Goal: Task Accomplishment & Management: Use online tool/utility

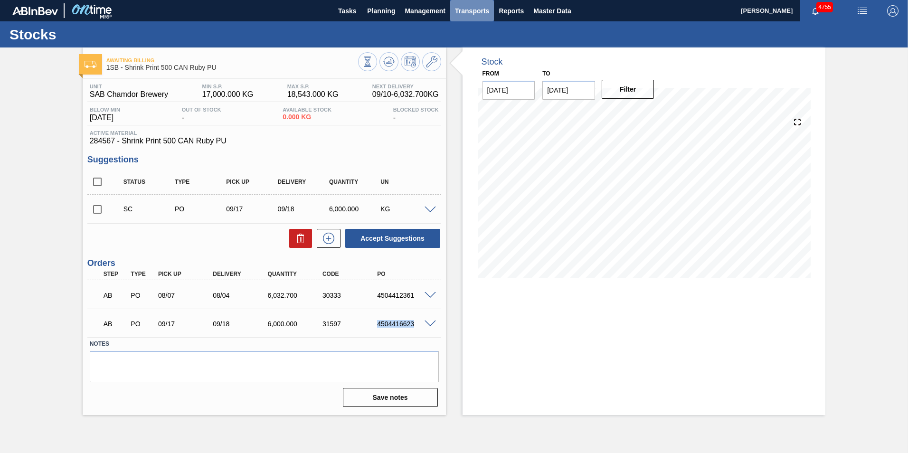
click at [480, 9] on span "Transports" at bounding box center [472, 10] width 34 height 11
click at [469, 33] on li "Load Composition" at bounding box center [472, 32] width 66 height 15
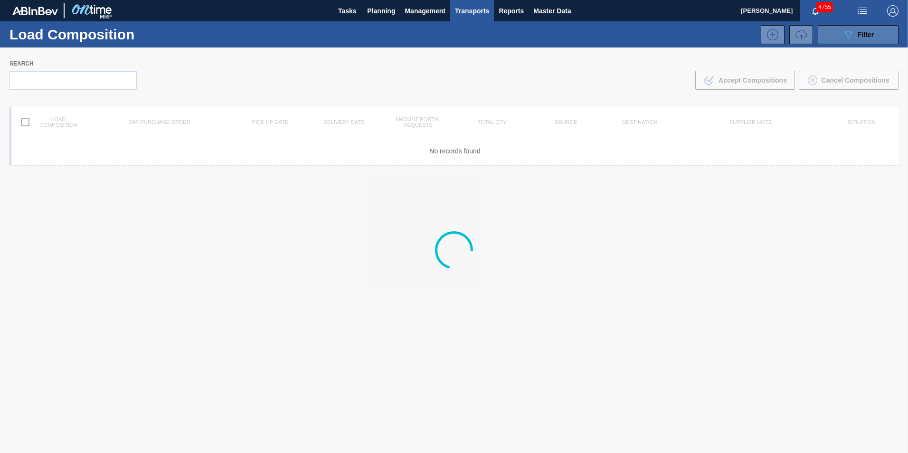
click at [864, 39] on div "089F7B8B-B2A5-4AFE-B5C0-19BA573D28AC Filter" at bounding box center [857, 34] width 31 height 11
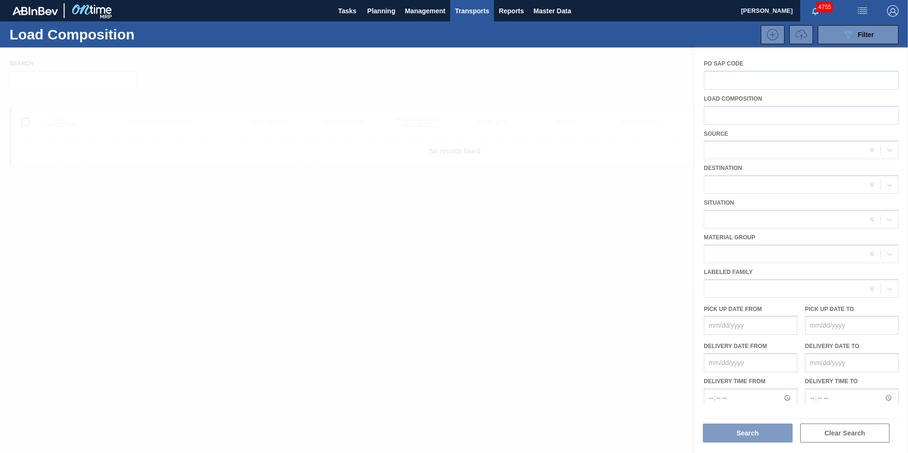
click at [790, 150] on div at bounding box center [454, 249] width 908 height 405
click at [584, 150] on div at bounding box center [454, 249] width 908 height 405
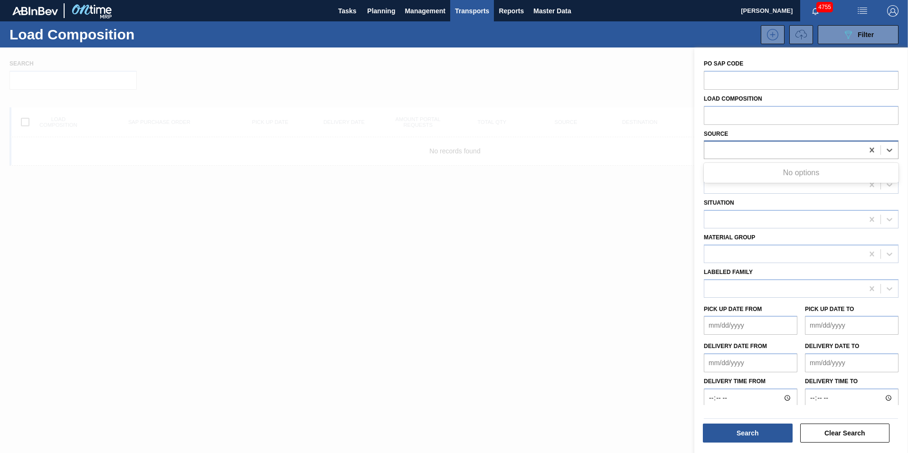
click at [797, 150] on div at bounding box center [783, 150] width 159 height 14
click at [886, 150] on icon at bounding box center [889, 150] width 6 height 3
click at [888, 150] on icon at bounding box center [889, 149] width 9 height 9
drag, startPoint x: 806, startPoint y: 154, endPoint x: 751, endPoint y: 155, distance: 55.1
click at [804, 155] on div at bounding box center [783, 150] width 159 height 14
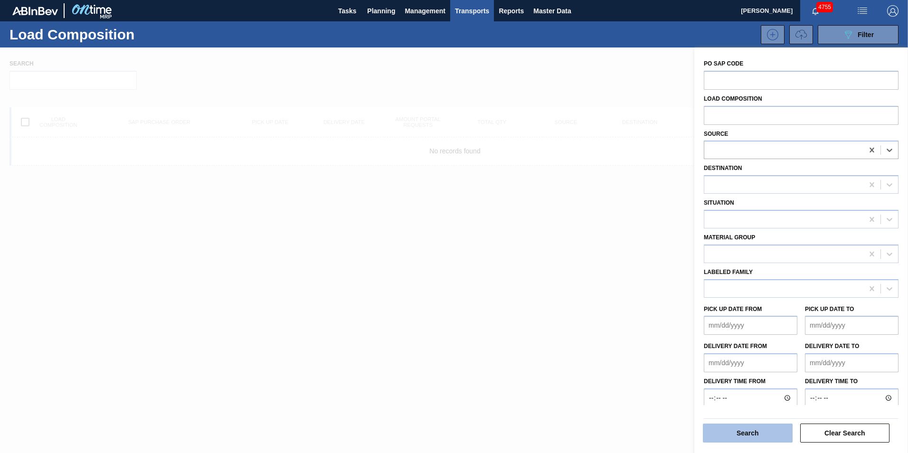
click at [763, 433] on button "Search" at bounding box center [748, 433] width 90 height 19
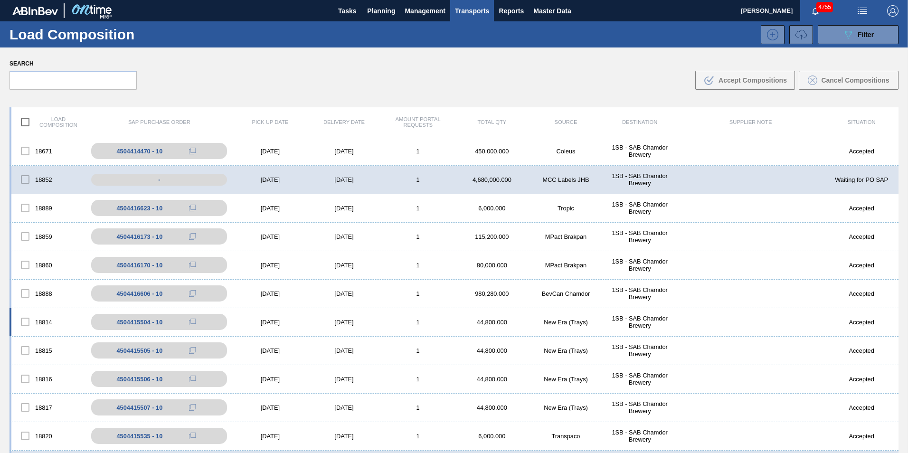
drag, startPoint x: 573, startPoint y: 322, endPoint x: 548, endPoint y: 310, distance: 27.8
click at [568, 319] on div "New Era (Trays)" at bounding box center [566, 322] width 74 height 7
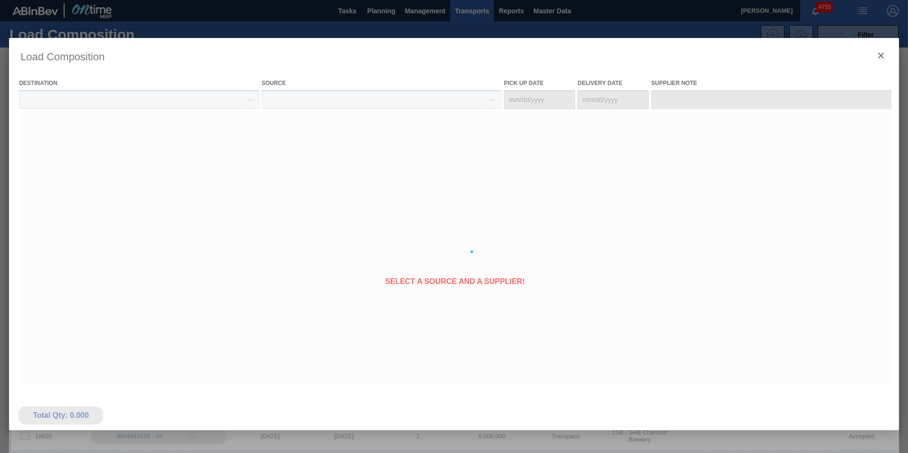
type Date "[DATE]"
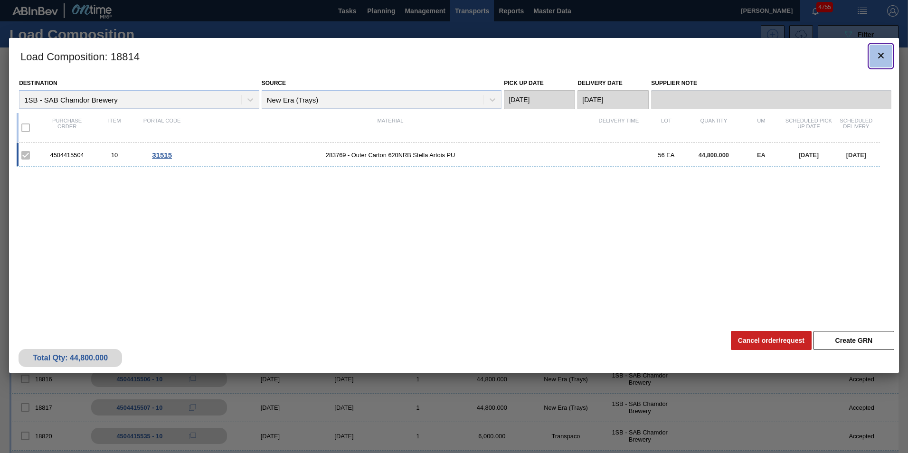
click at [883, 55] on icon "botão de ícone" at bounding box center [880, 55] width 11 height 11
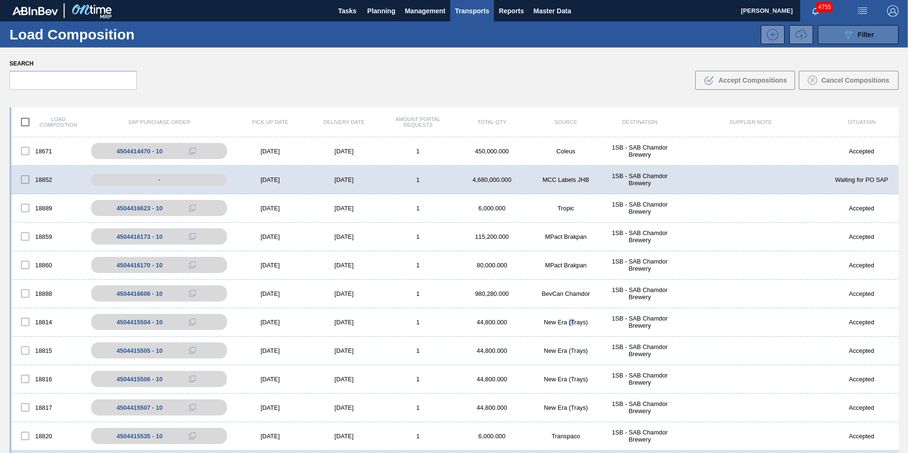
click at [865, 36] on span "Filter" at bounding box center [865, 35] width 16 height 8
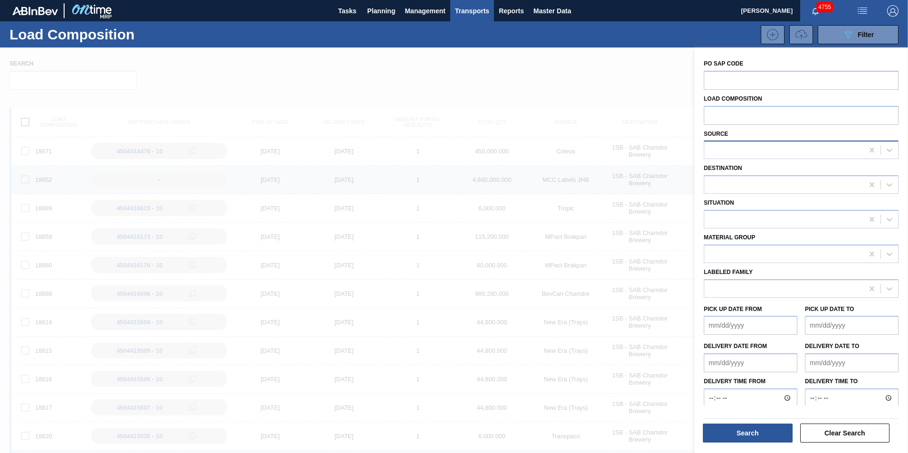
click at [760, 151] on div at bounding box center [783, 150] width 159 height 14
click at [886, 149] on icon at bounding box center [889, 149] width 9 height 9
click at [463, 14] on span "Transports" at bounding box center [472, 10] width 34 height 11
click at [462, 32] on li "Load Composition" at bounding box center [471, 32] width 66 height 15
click at [873, 36] on button "089F7B8B-B2A5-4AFE-B5C0-19BA573D28AC Filter" at bounding box center [858, 34] width 81 height 19
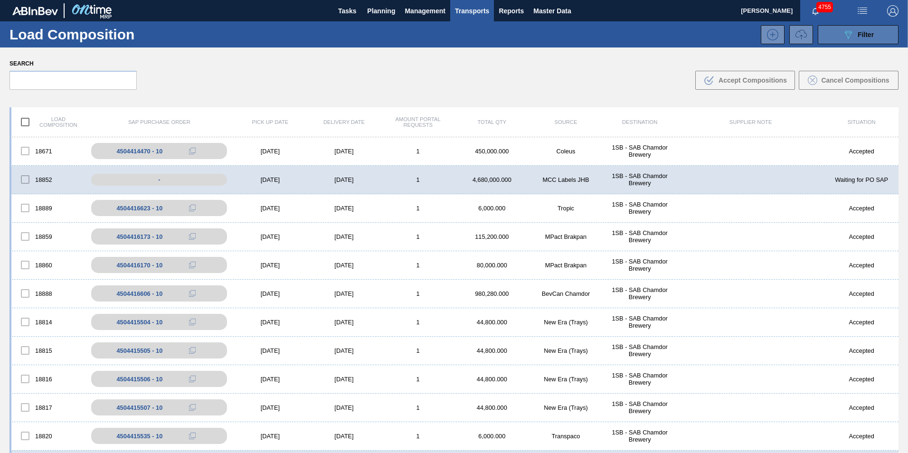
click at [867, 34] on span "Filter" at bounding box center [865, 35] width 16 height 8
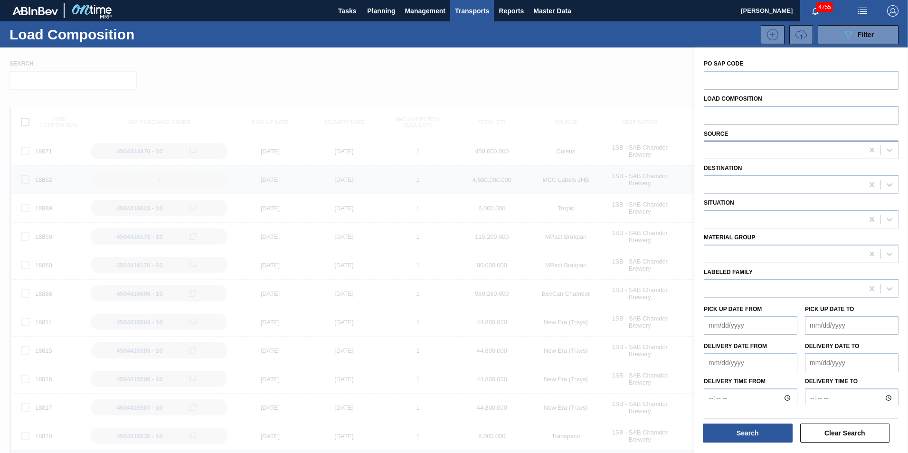
click at [735, 145] on div at bounding box center [783, 150] width 159 height 14
click at [887, 150] on icon at bounding box center [889, 149] width 9 height 9
click at [886, 150] on icon at bounding box center [889, 150] width 6 height 3
click at [885, 150] on icon at bounding box center [889, 149] width 9 height 9
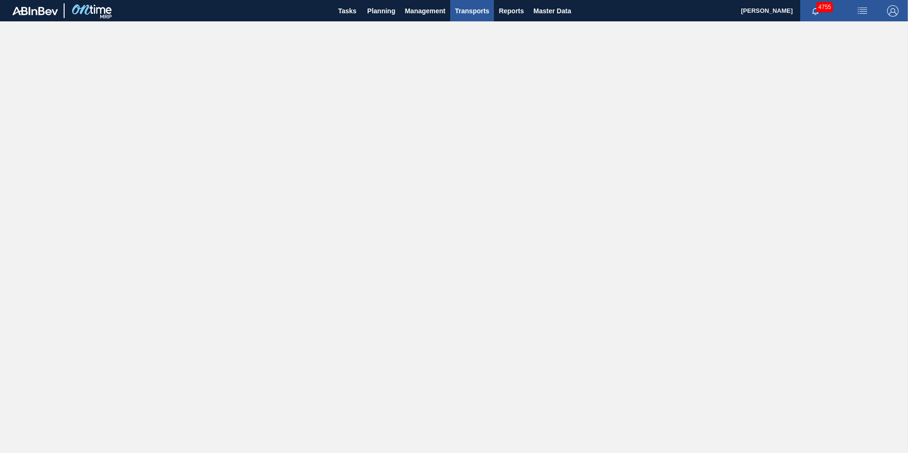
click at [473, 11] on span "Transports" at bounding box center [472, 10] width 34 height 11
click at [461, 26] on li "Load Composition" at bounding box center [472, 32] width 66 height 15
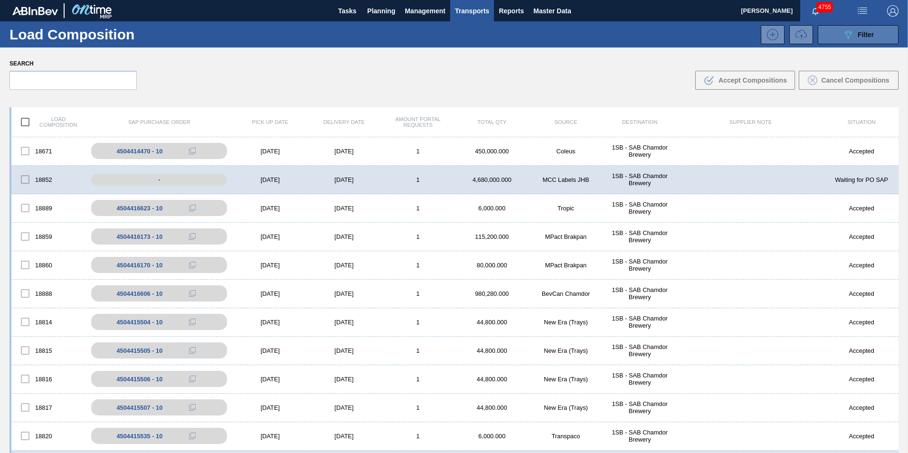
click at [882, 32] on button "089F7B8B-B2A5-4AFE-B5C0-19BA573D28AC Filter" at bounding box center [858, 34] width 81 height 19
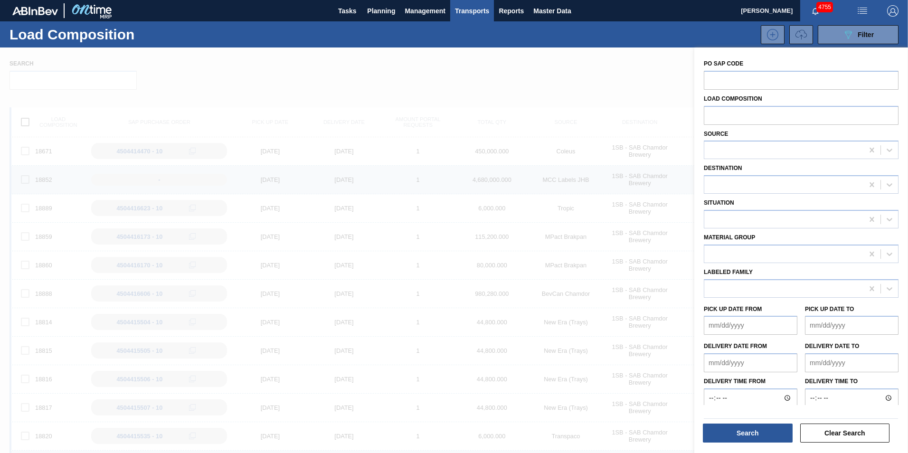
click at [462, 9] on span "Transports" at bounding box center [472, 10] width 34 height 11
click at [466, 34] on li "Load Composition" at bounding box center [471, 32] width 66 height 15
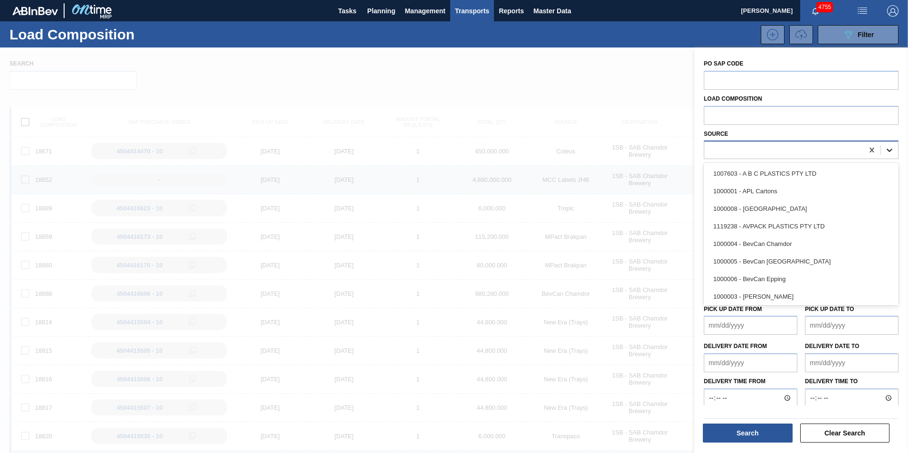
click at [889, 150] on icon at bounding box center [889, 150] width 6 height 3
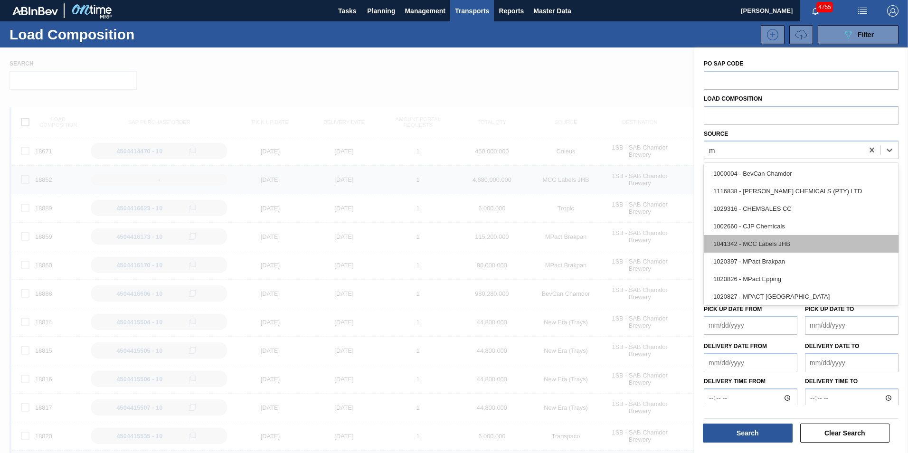
type input "mc"
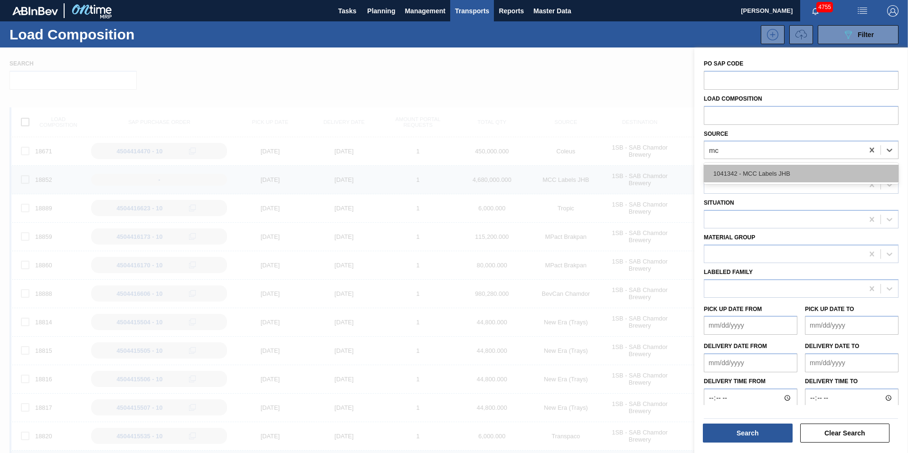
click at [779, 172] on div "1041342 - MCC Labels JHB" at bounding box center [801, 174] width 195 height 18
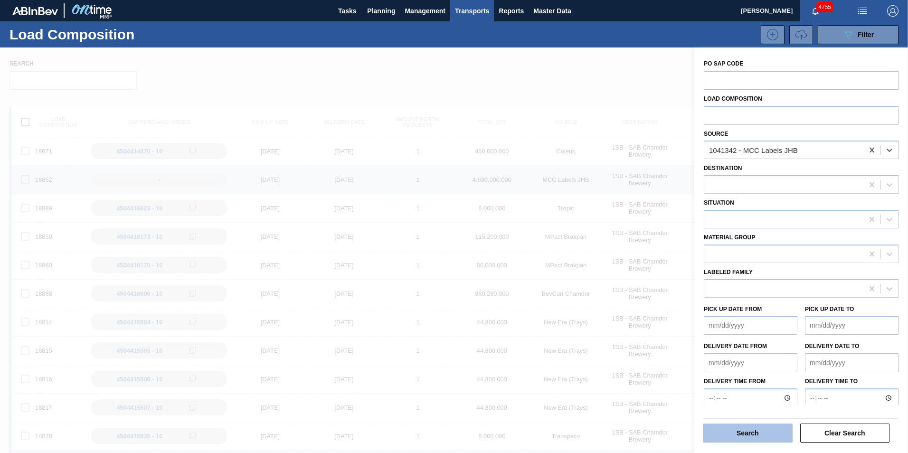
click at [764, 433] on button "Search" at bounding box center [748, 433] width 90 height 19
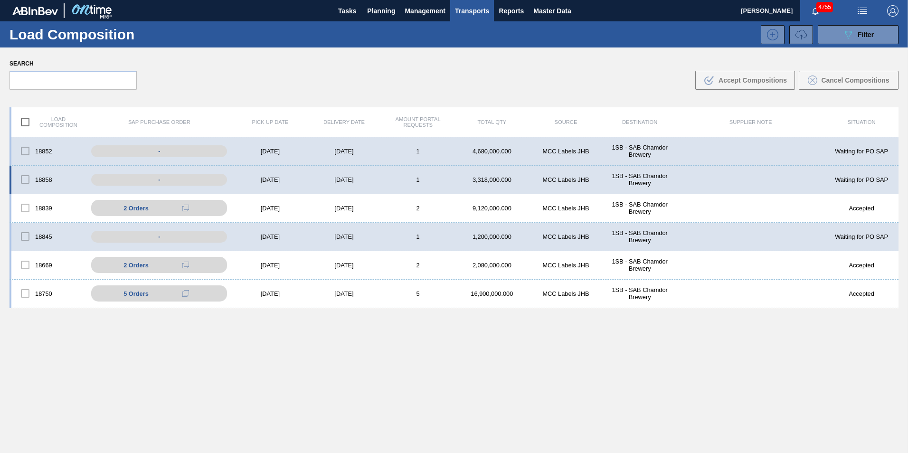
click at [378, 183] on div "[DATE]" at bounding box center [344, 179] width 74 height 7
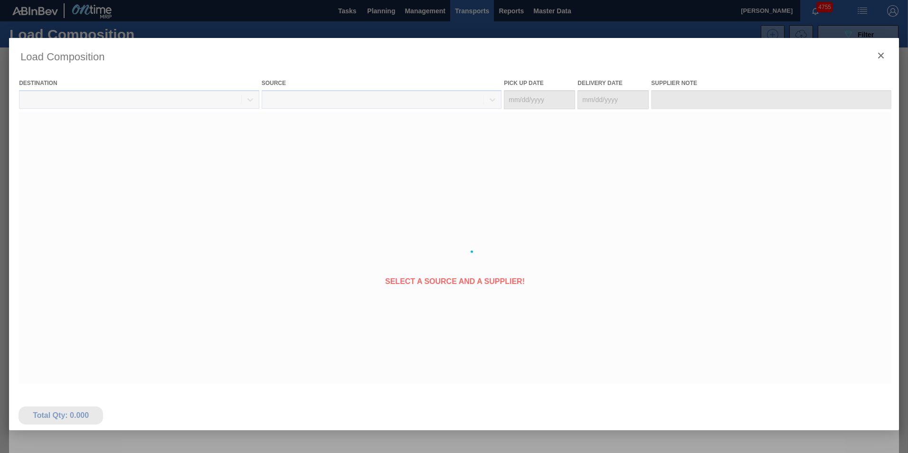
type Date "[DATE]"
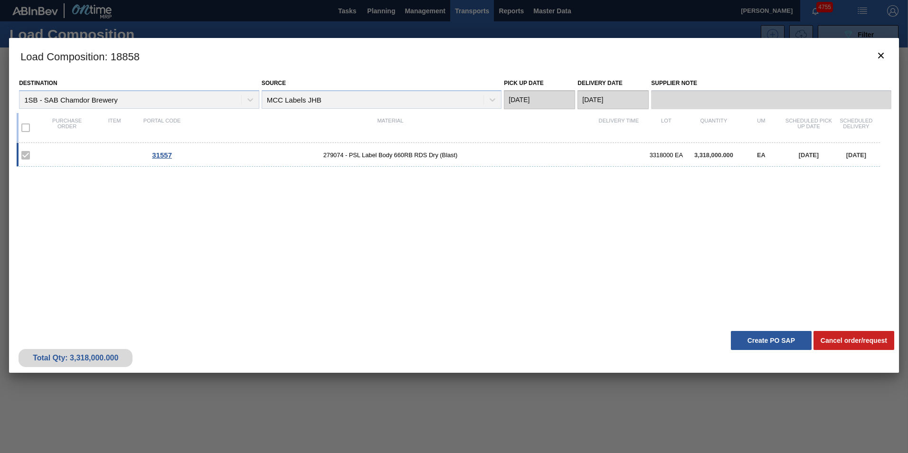
click at [174, 155] on div "31557" at bounding box center [161, 155] width 47 height 8
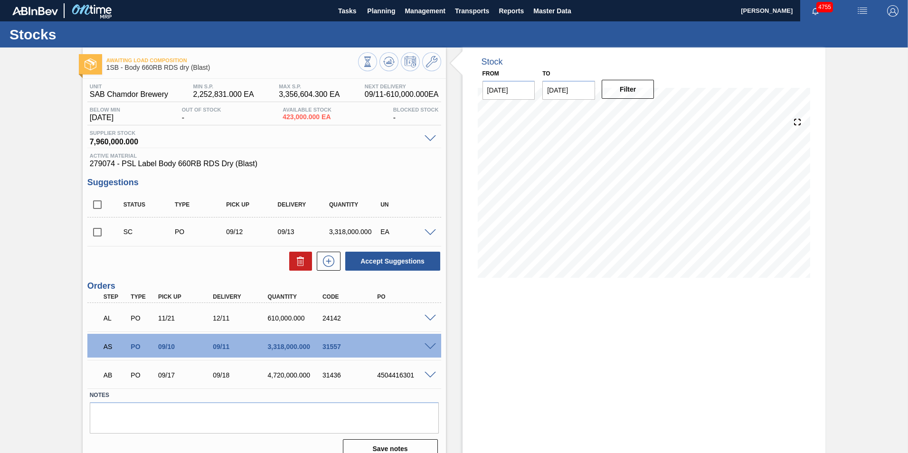
click at [430, 375] on span at bounding box center [429, 375] width 11 height 7
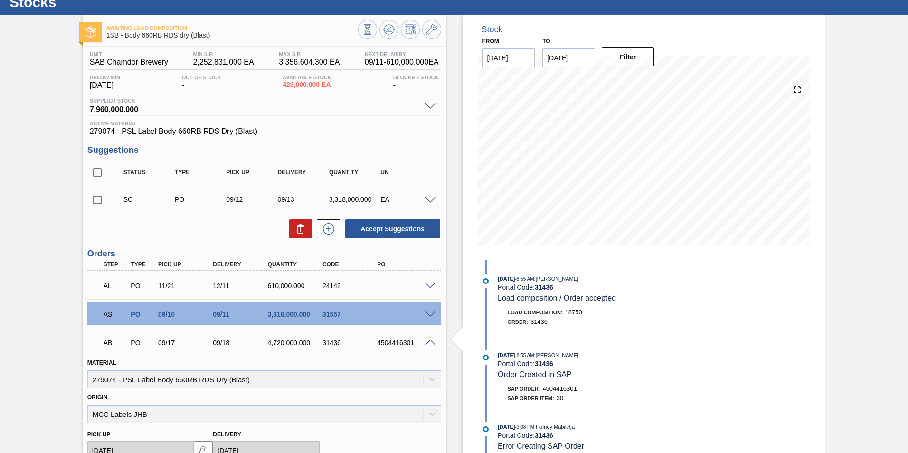
scroll to position [47, 0]
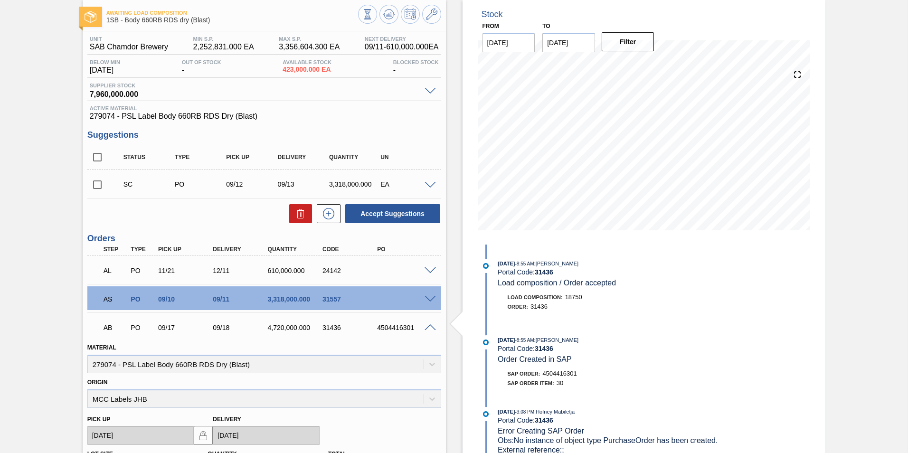
click at [433, 328] on span at bounding box center [429, 327] width 11 height 7
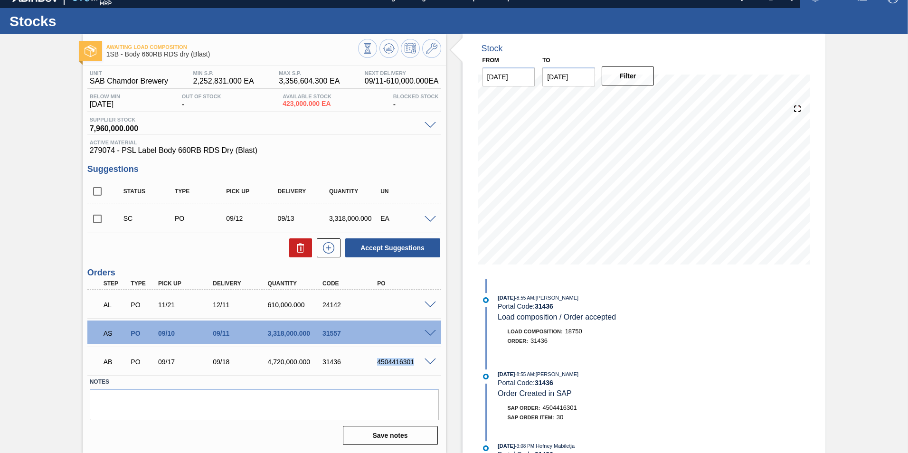
drag, startPoint x: 377, startPoint y: 362, endPoint x: 414, endPoint y: 365, distance: 36.2
click at [414, 365] on div "4504416301" at bounding box center [405, 362] width 61 height 8
copy div "4504416301"
